Goal: Task Accomplishment & Management: Manage account settings

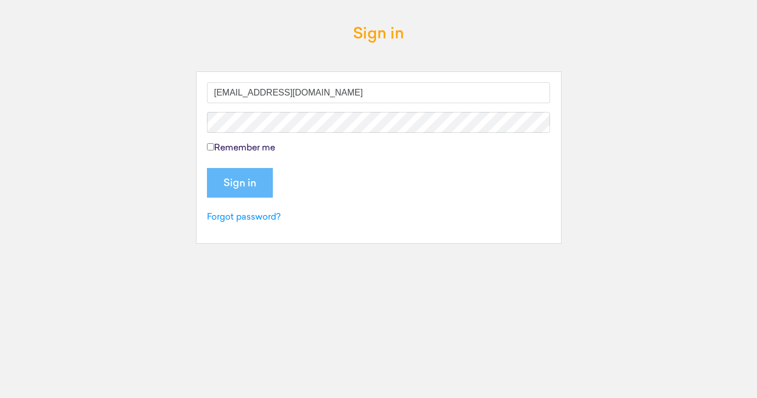
type input "[EMAIL_ADDRESS][DOMAIN_NAME]"
click at [237, 181] on input "Sign in" at bounding box center [240, 183] width 66 height 30
